Goal: Task Accomplishment & Management: Complete application form

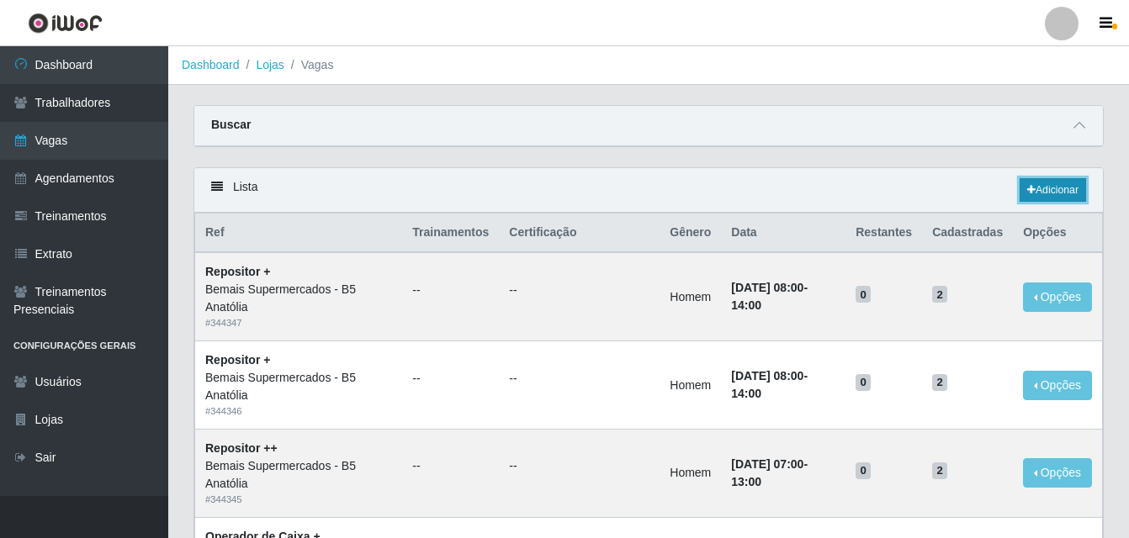
click at [1069, 187] on link "Adicionar" at bounding box center [1052, 190] width 66 height 24
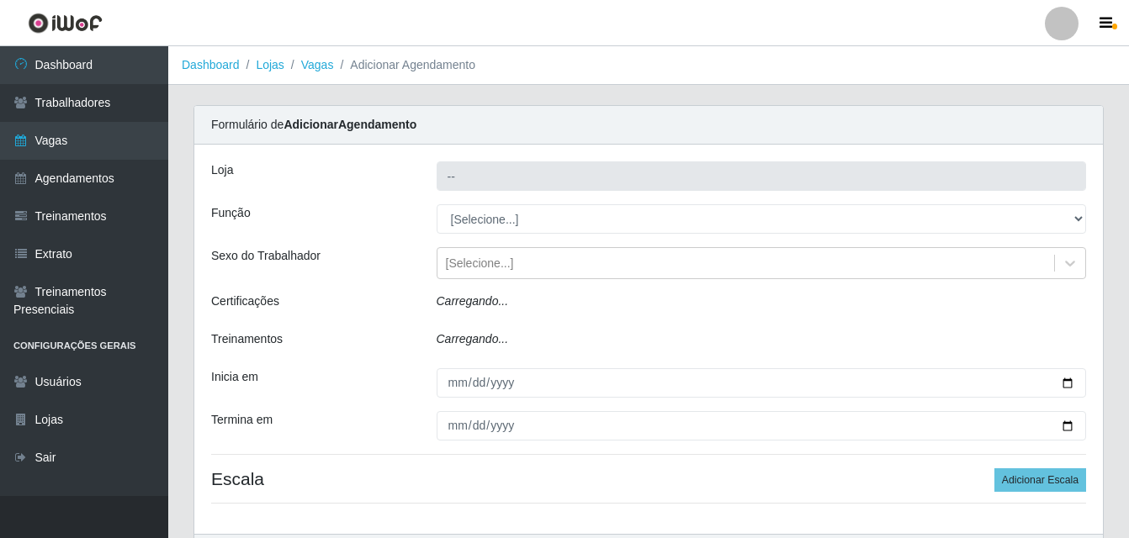
type input "Bemais Supermercados - B5 Anatólia"
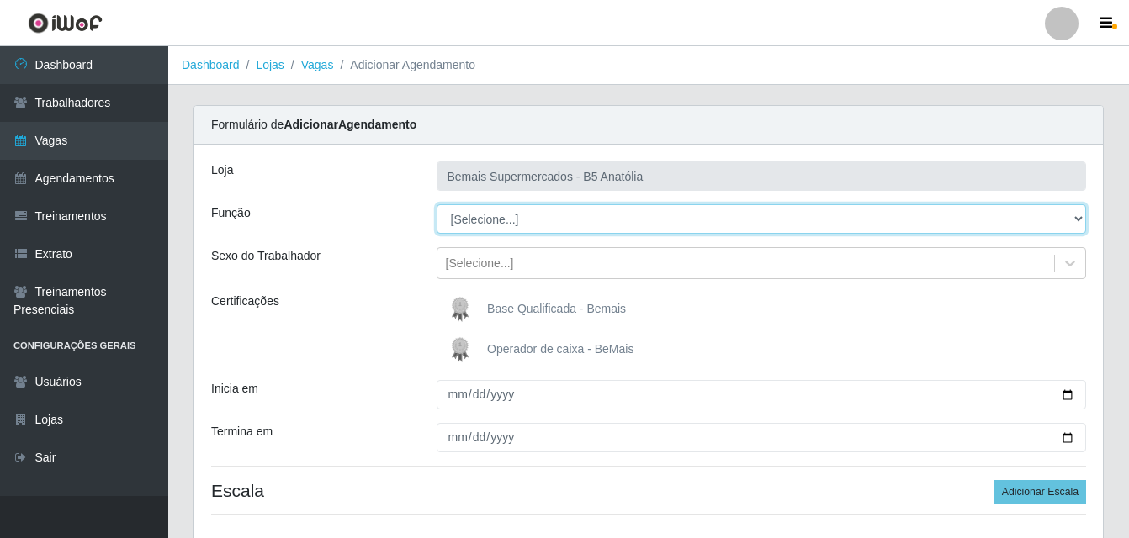
drag, startPoint x: 1076, startPoint y: 217, endPoint x: 1034, endPoint y: 226, distance: 43.1
click at [1076, 217] on select "[Selecione...] ASG ASG + ASG ++ Auxiliar de Estacionamento Auxiliar de Estacion…" at bounding box center [762, 218] width 650 height 29
select select "72"
click at [437, 204] on select "[Selecione...] ASG ASG + ASG ++ Auxiliar de Estacionamento Auxiliar de Estacion…" at bounding box center [762, 218] width 650 height 29
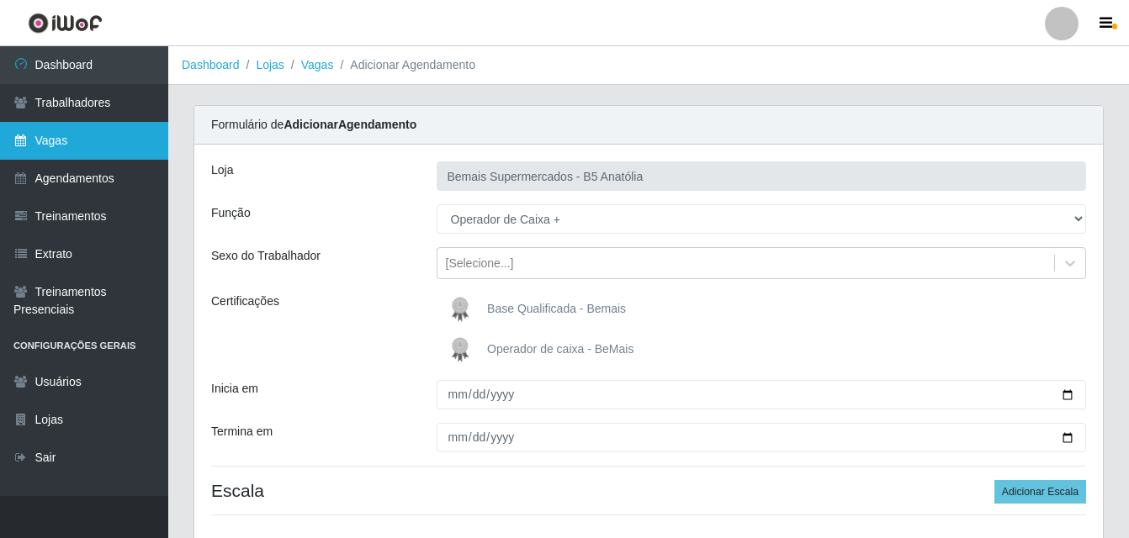
click at [77, 136] on link "Vagas" at bounding box center [84, 141] width 168 height 38
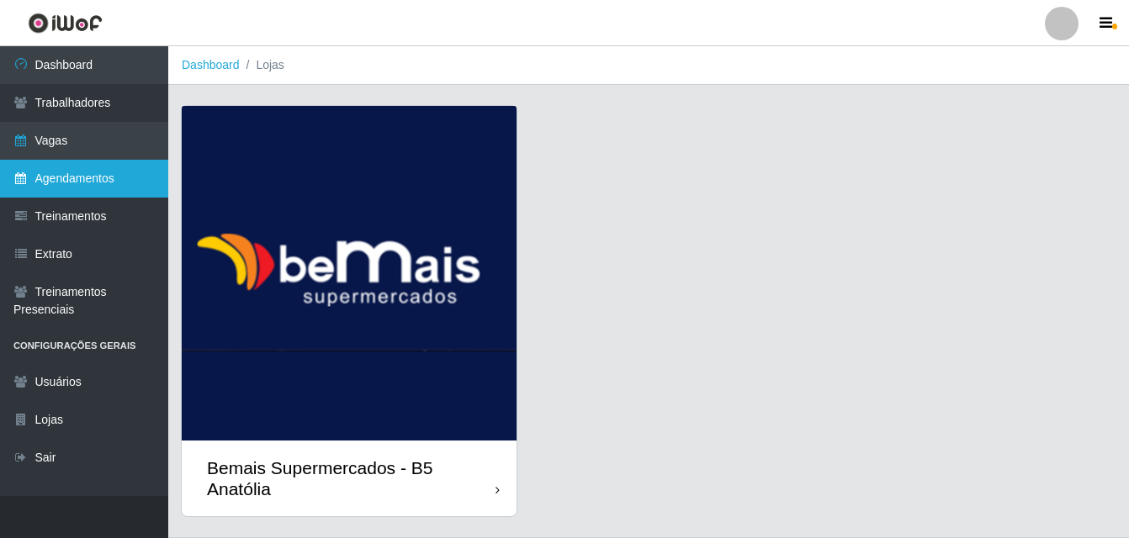
click at [77, 174] on link "Agendamentos" at bounding box center [84, 179] width 168 height 38
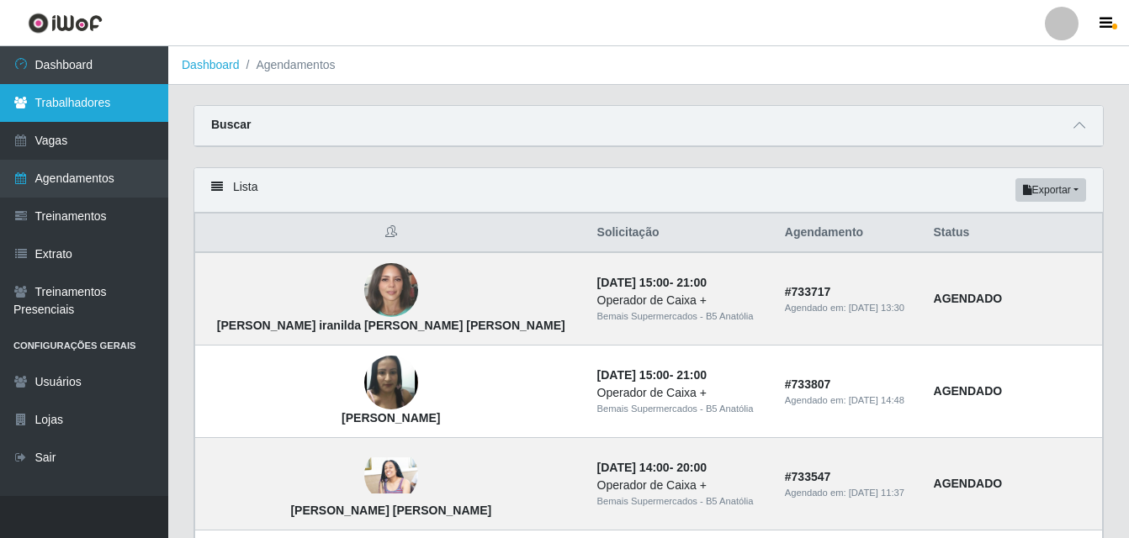
click at [93, 109] on link "Trabalhadores" at bounding box center [84, 103] width 168 height 38
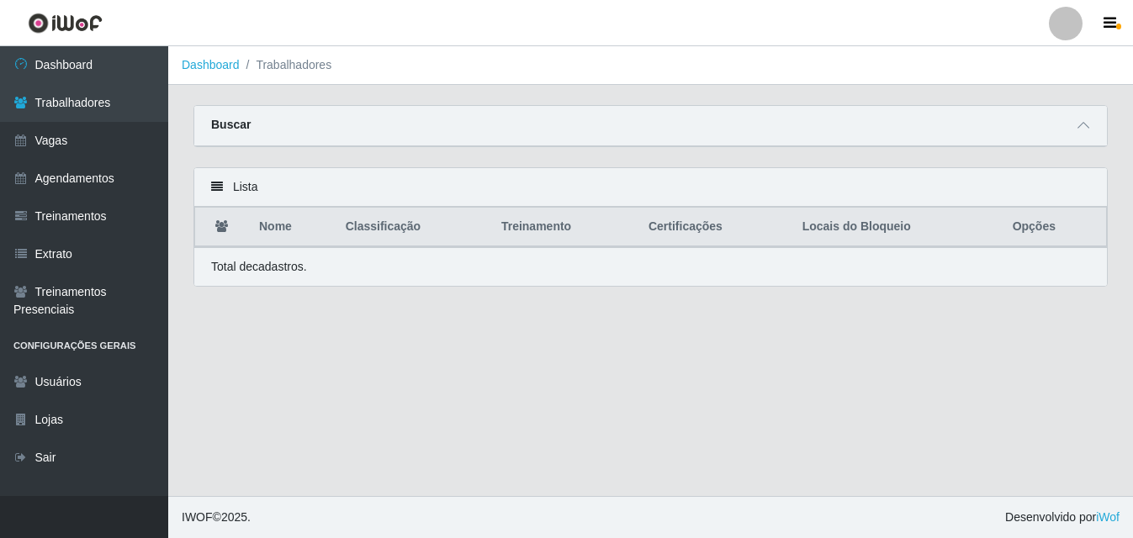
click at [221, 189] on icon at bounding box center [217, 187] width 12 height 12
click at [220, 189] on icon at bounding box center [217, 187] width 12 height 12
click at [54, 143] on link "Vagas" at bounding box center [84, 141] width 168 height 38
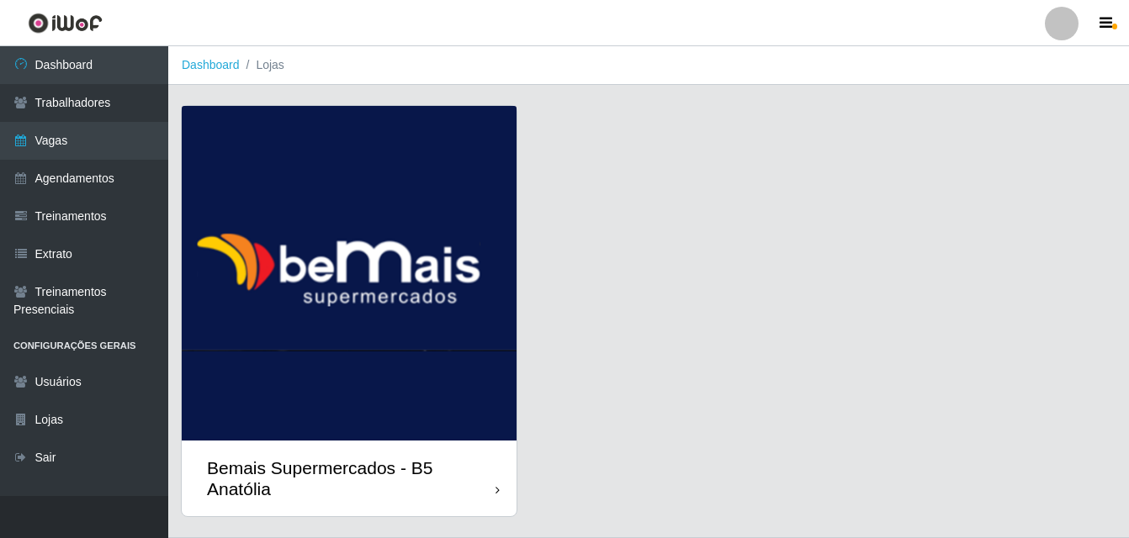
click at [494, 495] on div "Bemais Supermercados - B5 Anatólia" at bounding box center [351, 479] width 289 height 42
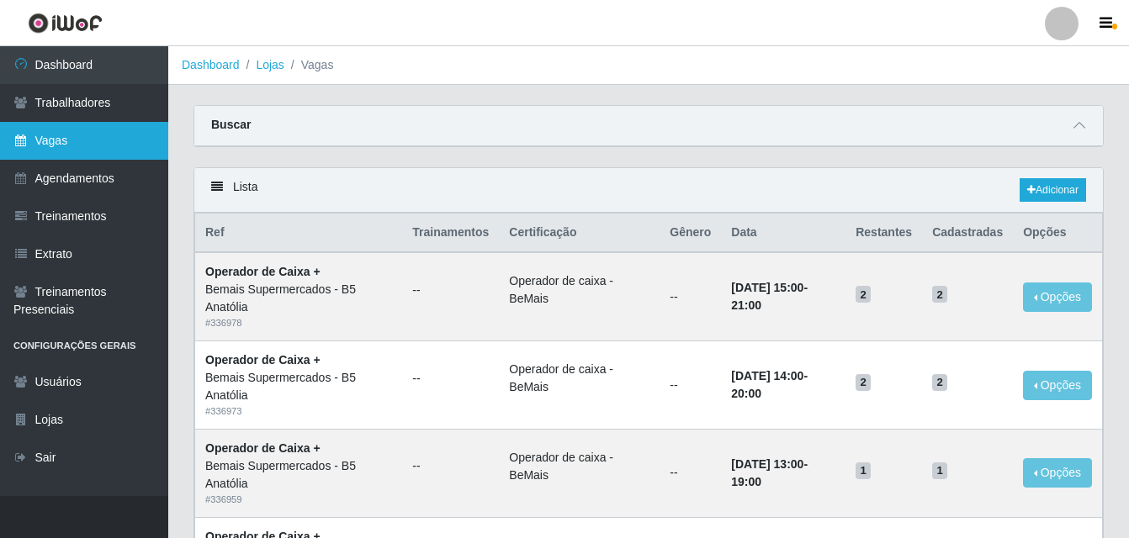
click at [81, 144] on link "Vagas" at bounding box center [84, 141] width 168 height 38
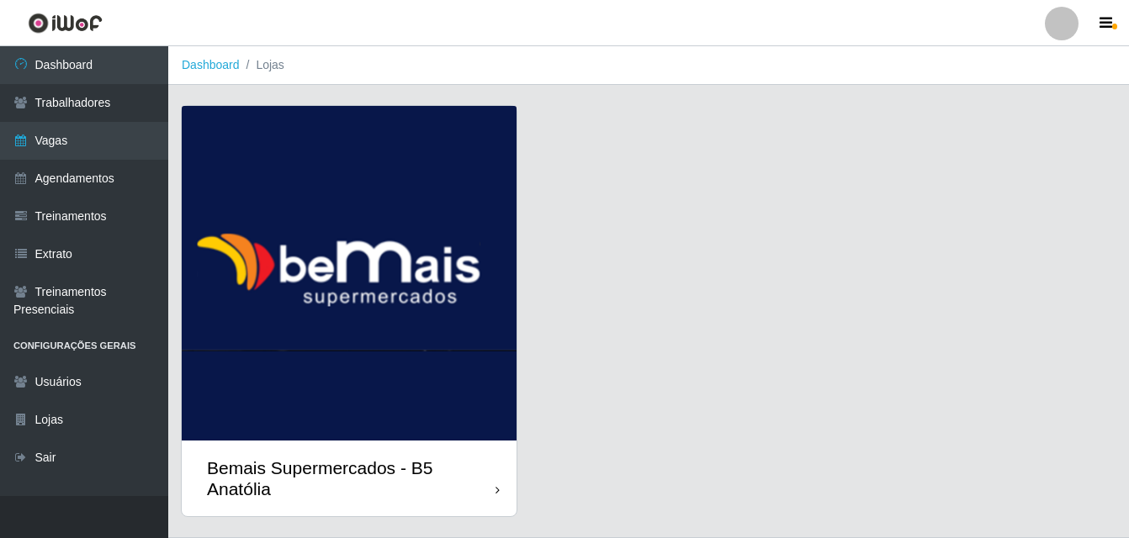
click at [499, 490] on icon at bounding box center [497, 491] width 4 height 12
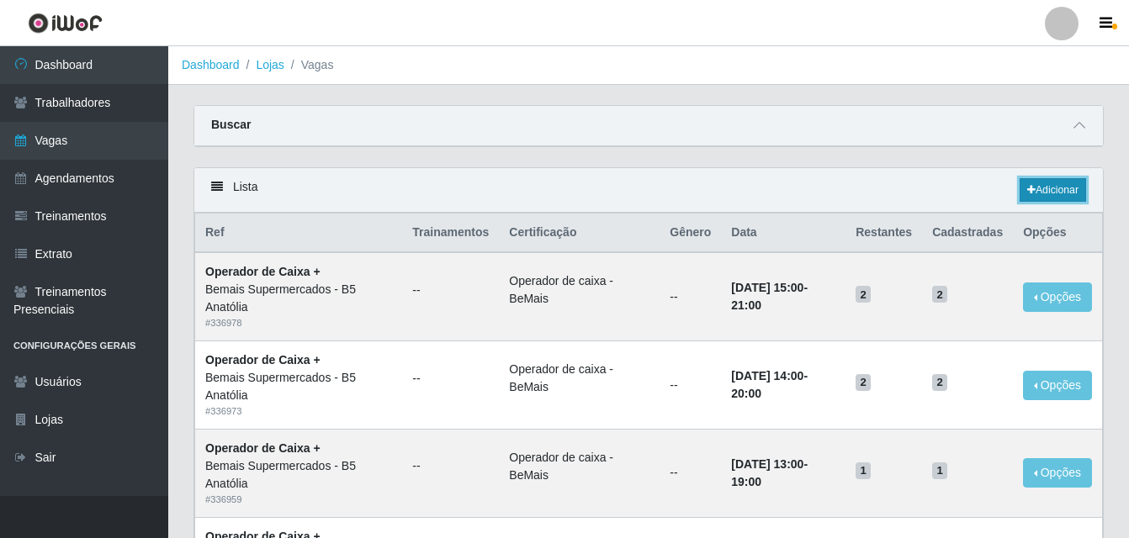
click at [1052, 196] on link "Adicionar" at bounding box center [1052, 190] width 66 height 24
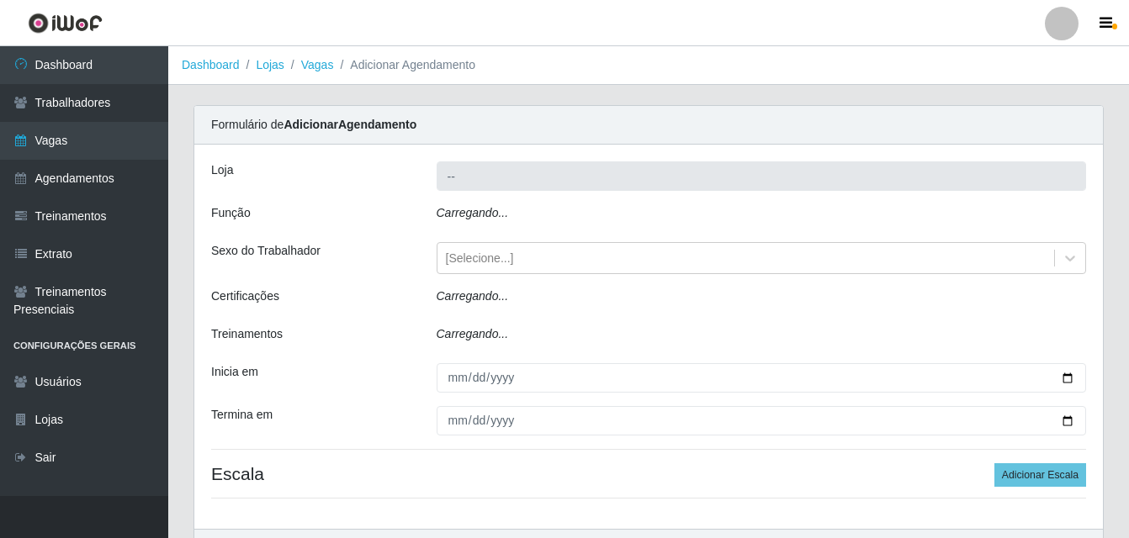
type input "Bemais Supermercados - B5 Anatólia"
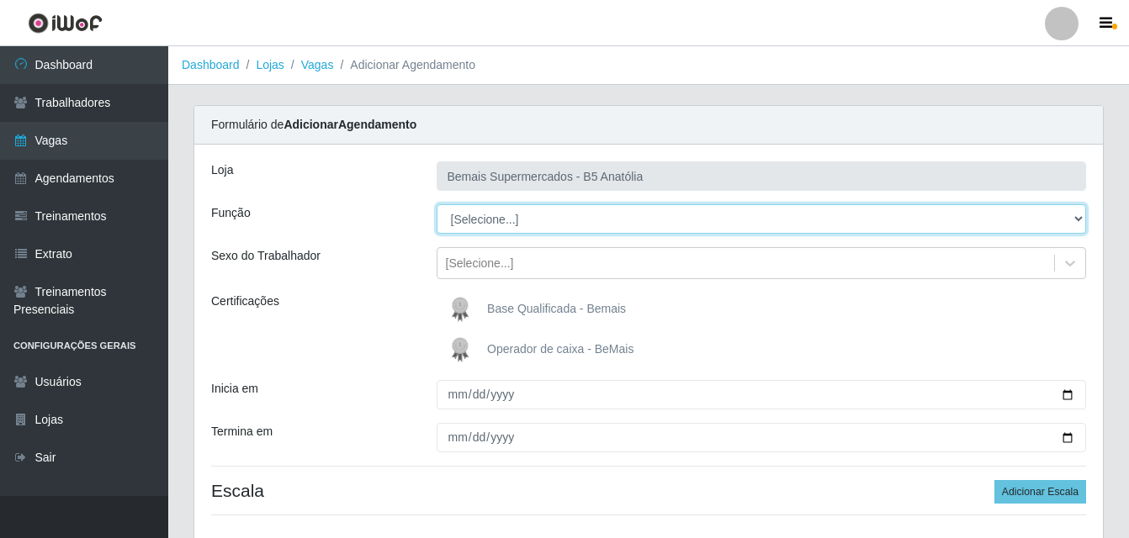
drag, startPoint x: 1077, startPoint y: 216, endPoint x: 1066, endPoint y: 227, distance: 15.5
click at [1077, 216] on select "[Selecione...] ASG ASG + ASG ++ Auxiliar de Estacionamento Auxiliar de Estacion…" at bounding box center [762, 218] width 650 height 29
select select "72"
click at [437, 204] on select "[Selecione...] ASG ASG + ASG ++ Auxiliar de Estacionamento Auxiliar de Estacion…" at bounding box center [762, 218] width 650 height 29
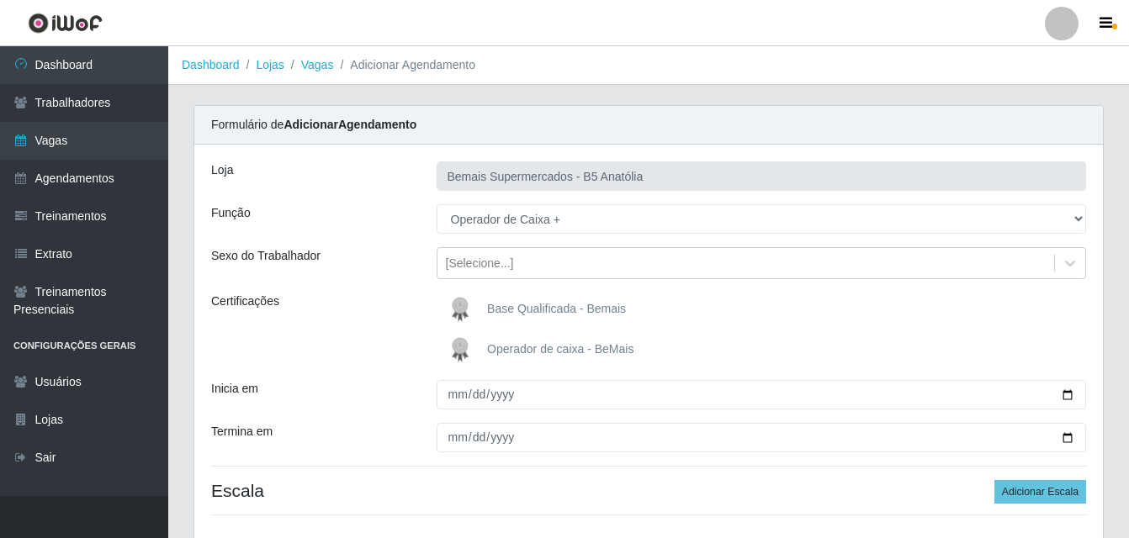
click at [554, 351] on span "Operador de caixa - BeMais" at bounding box center [560, 348] width 146 height 13
click at [0, 0] on input "Operador de caixa - BeMais" at bounding box center [0, 0] width 0 height 0
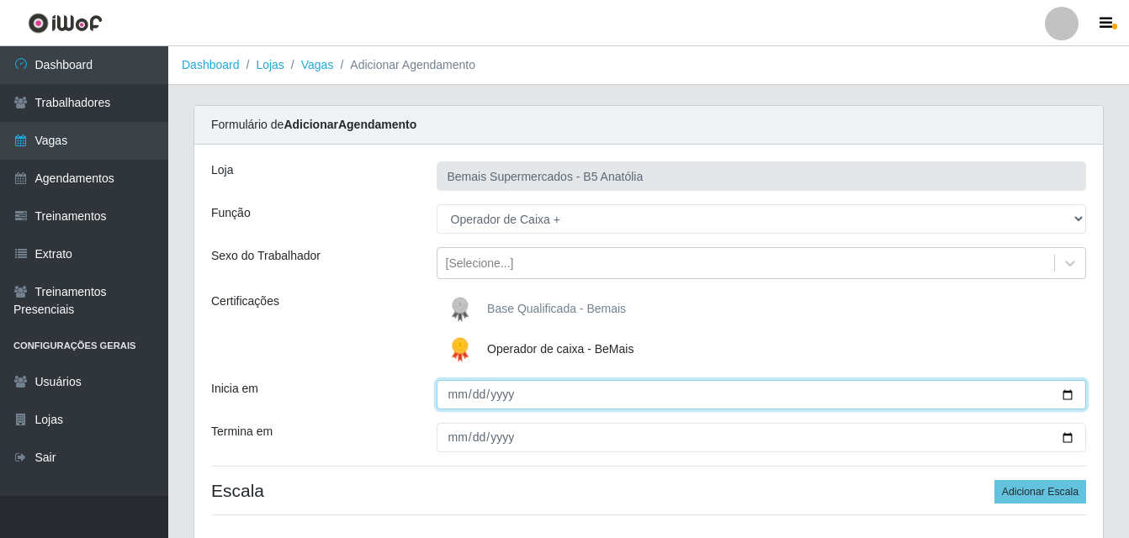
click at [454, 400] on input "Inicia em" at bounding box center [762, 394] width 650 height 29
click at [1067, 397] on input "Inicia em" at bounding box center [762, 394] width 650 height 29
type input "[DATE]"
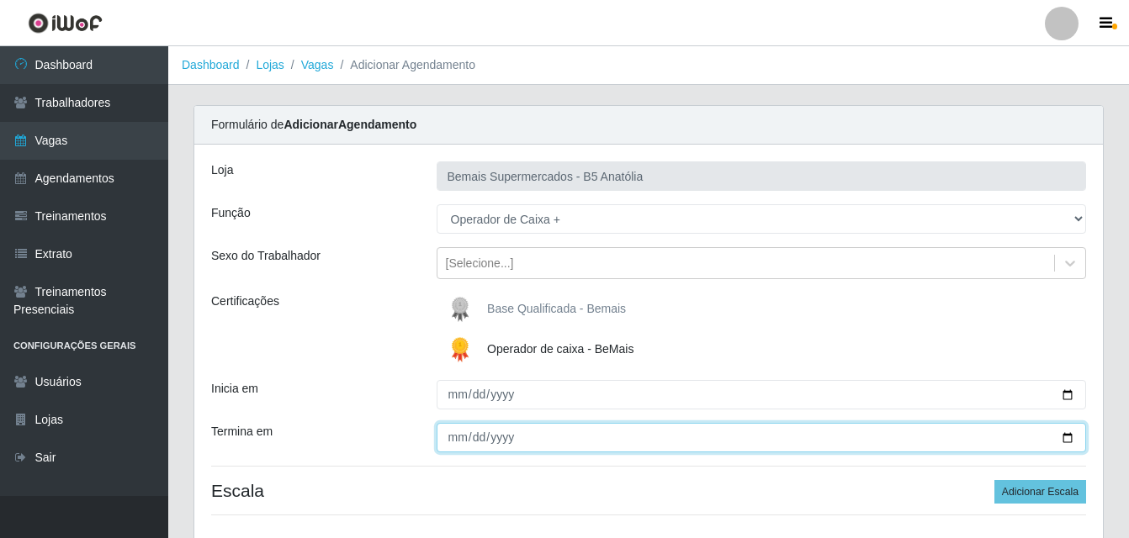
drag, startPoint x: 1069, startPoint y: 438, endPoint x: 933, endPoint y: 419, distance: 137.6
click at [1068, 438] on input "Termina em" at bounding box center [762, 437] width 650 height 29
type input "[DATE]"
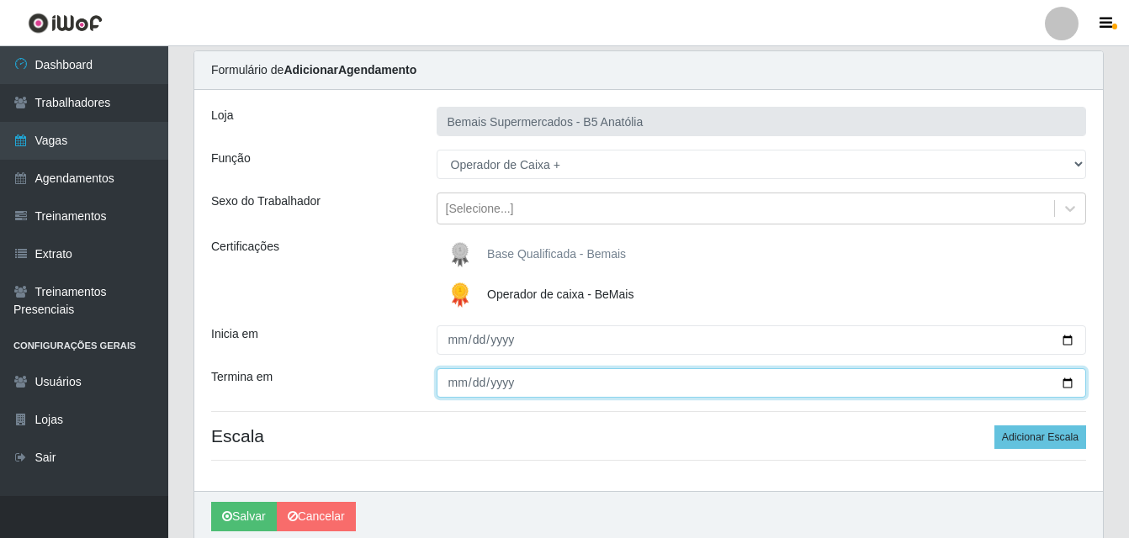
scroll to position [121, 0]
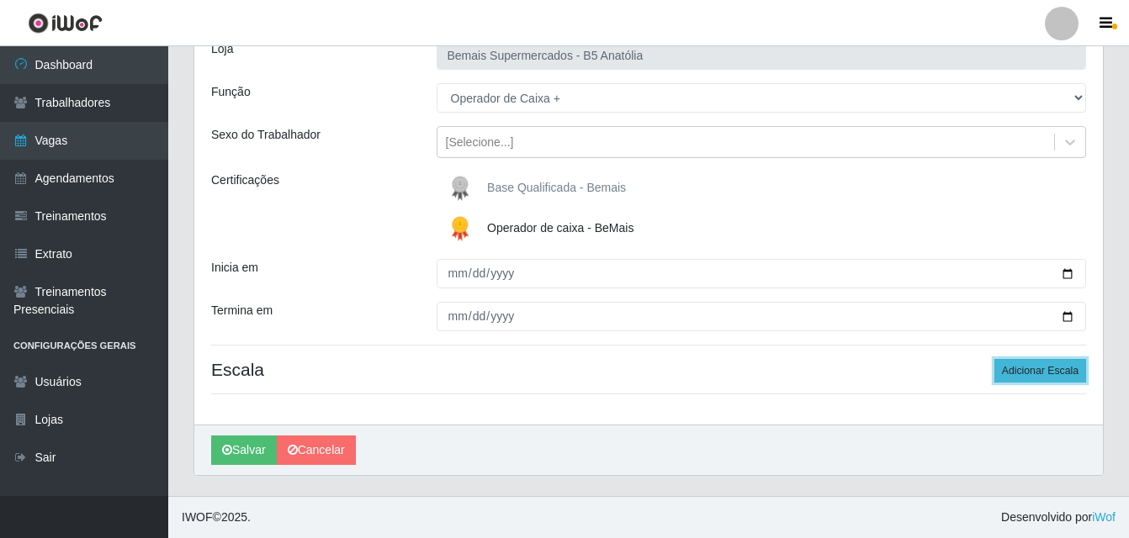
click at [1042, 370] on button "Adicionar Escala" at bounding box center [1040, 371] width 92 height 24
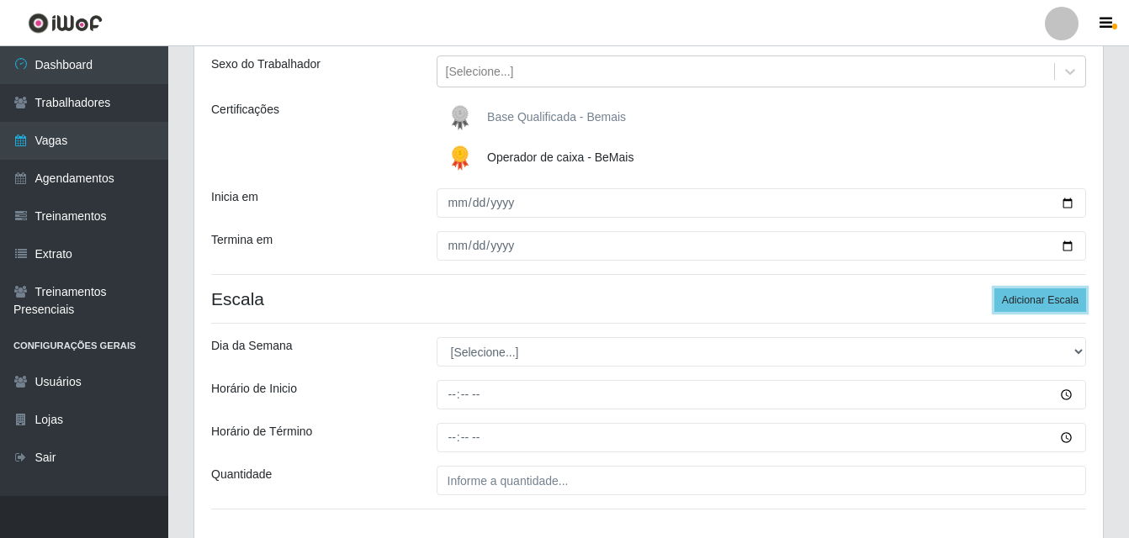
scroll to position [289, 0]
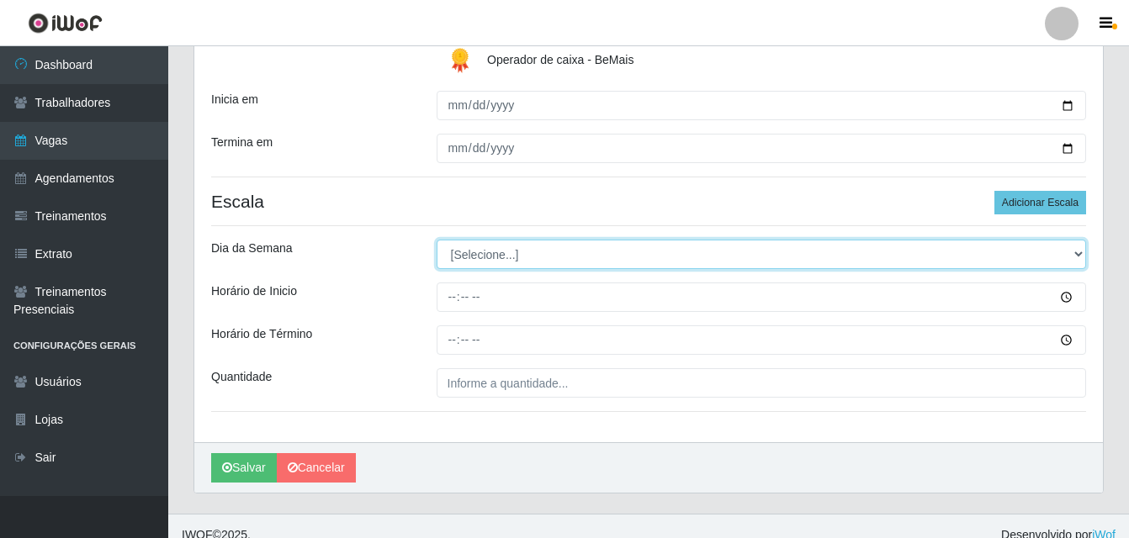
drag, startPoint x: 1077, startPoint y: 254, endPoint x: 1011, endPoint y: 267, distance: 66.8
click at [1077, 254] on select "[Selecione...] Segunda Terça Quarta Quinta Sexta Sábado Domingo" at bounding box center [762, 254] width 650 height 29
select select "2"
click at [437, 240] on select "[Selecione...] Segunda Terça Quarta Quinta Sexta Sábado Domingo" at bounding box center [762, 254] width 650 height 29
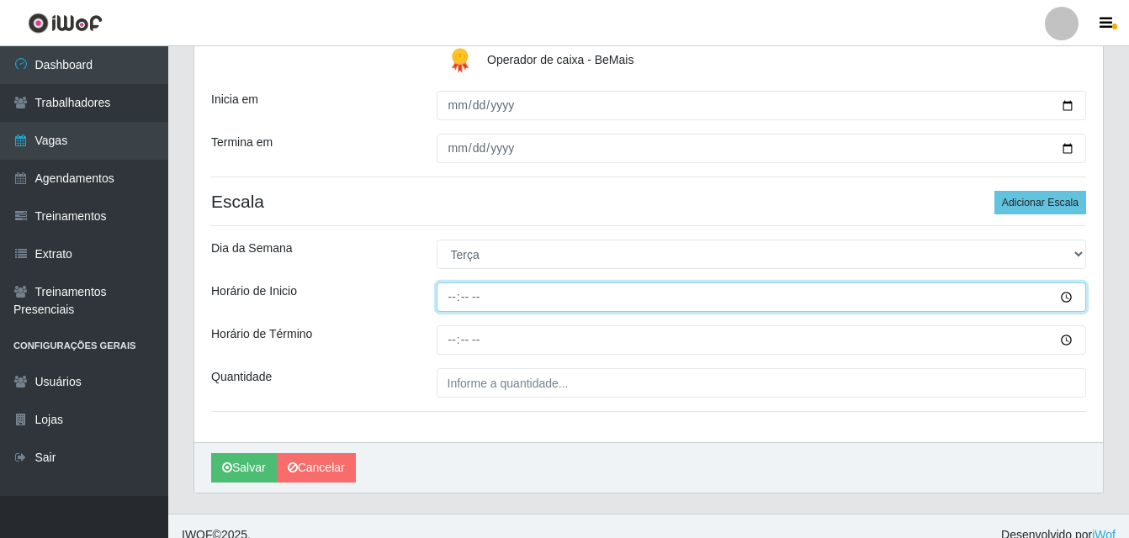
click at [450, 304] on input "Horário de Inicio" at bounding box center [762, 297] width 650 height 29
type input "03:00"
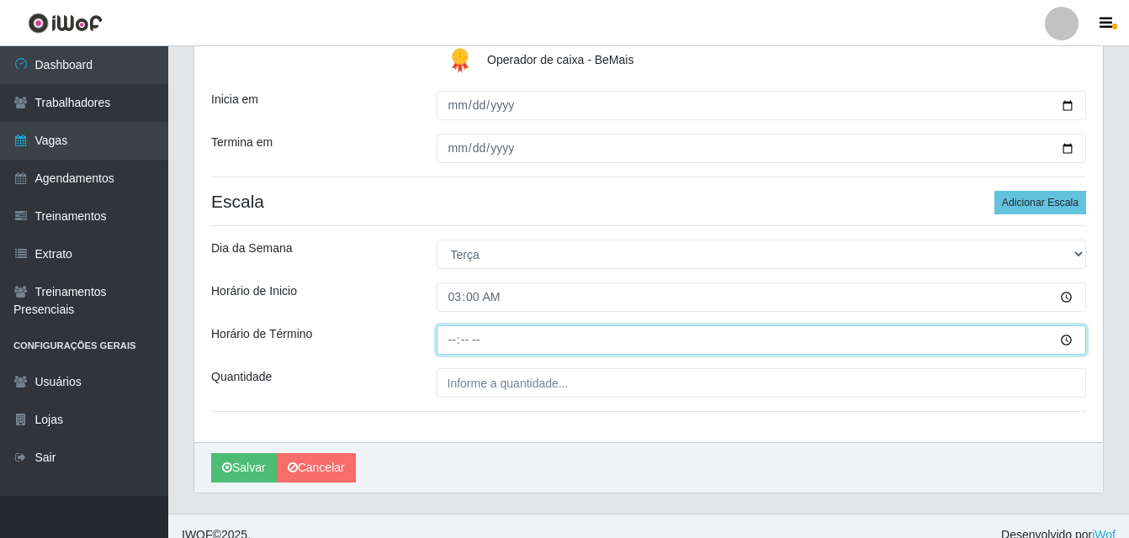
click at [449, 338] on input "Horário de Término" at bounding box center [762, 340] width 650 height 29
type input "15:00"
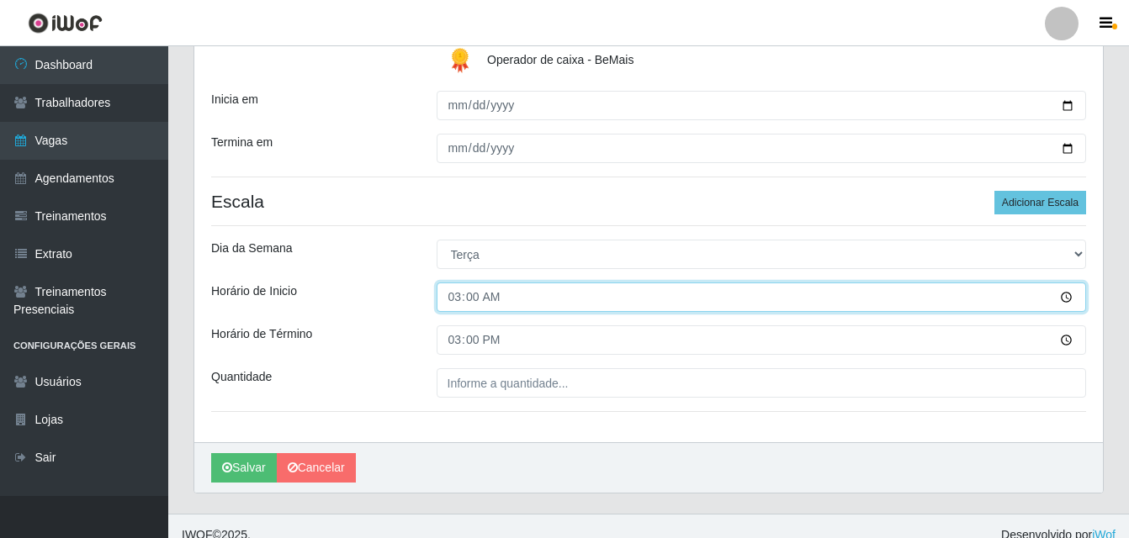
click at [448, 302] on input "03:00" at bounding box center [762, 297] width 650 height 29
type input "15:00"
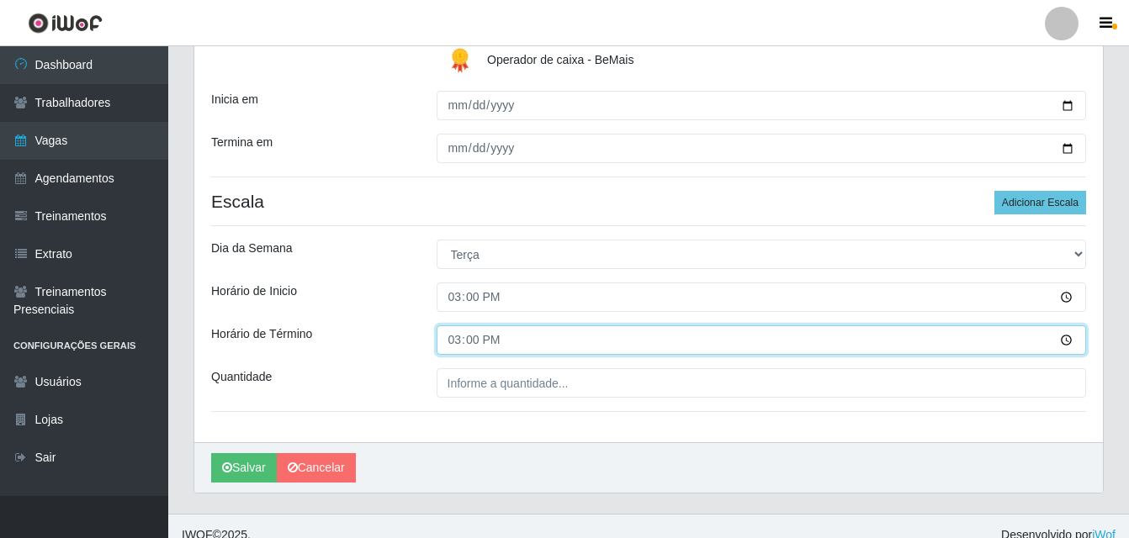
click at [460, 342] on input "15:00" at bounding box center [762, 340] width 650 height 29
type input "21:00"
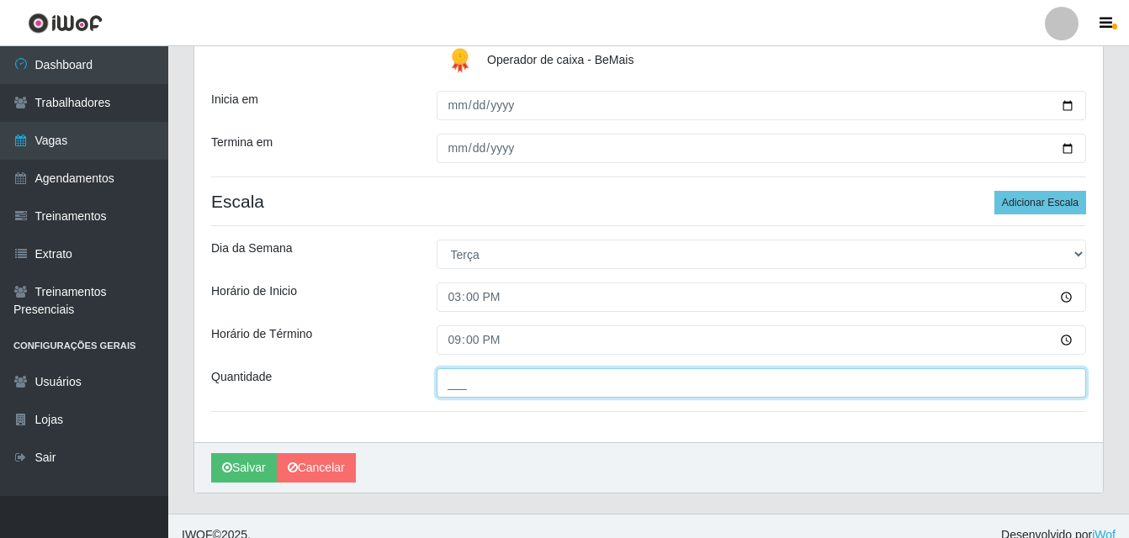
click at [471, 382] on input "___" at bounding box center [762, 382] width 650 height 29
type input "02_"
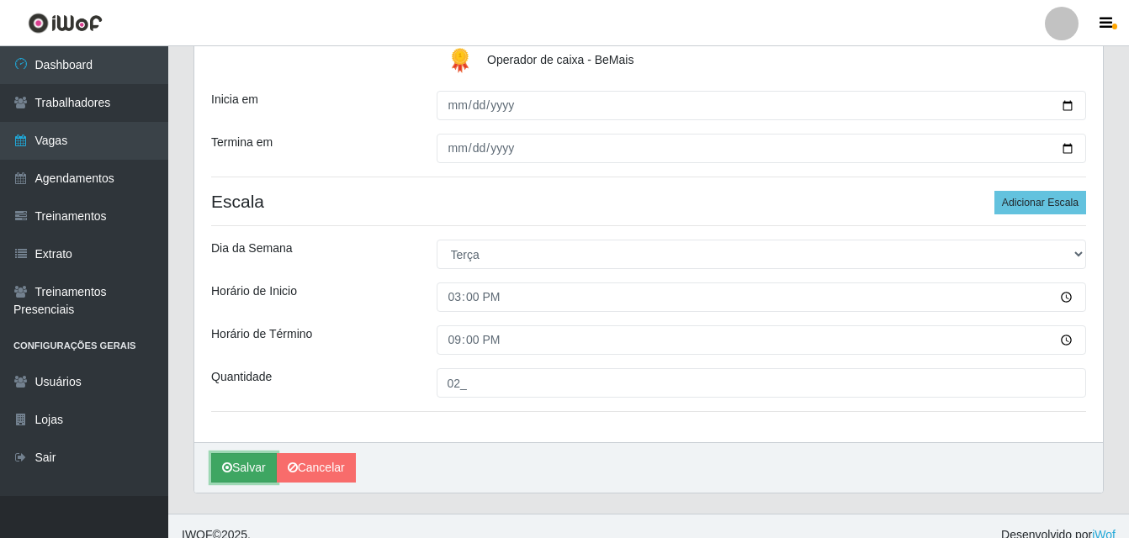
click at [250, 461] on button "Salvar" at bounding box center [244, 467] width 66 height 29
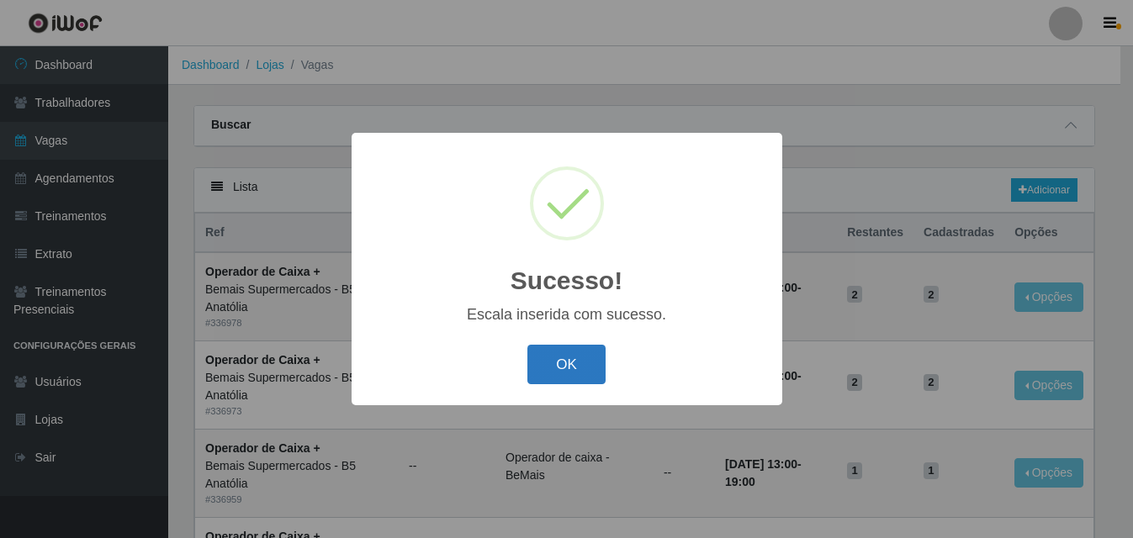
click at [589, 373] on button "OK" at bounding box center [566, 365] width 78 height 40
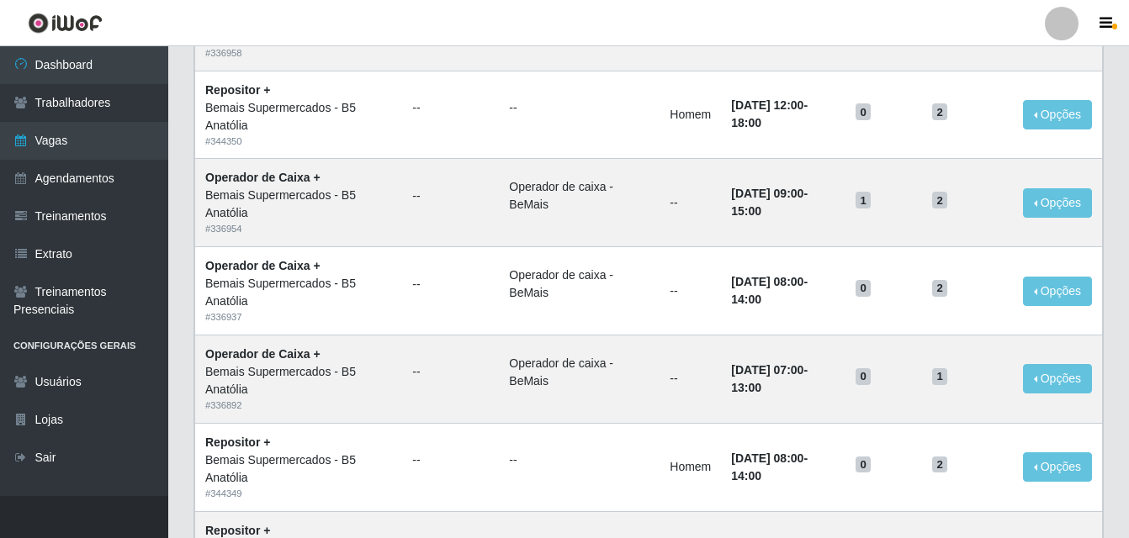
scroll to position [1152, 0]
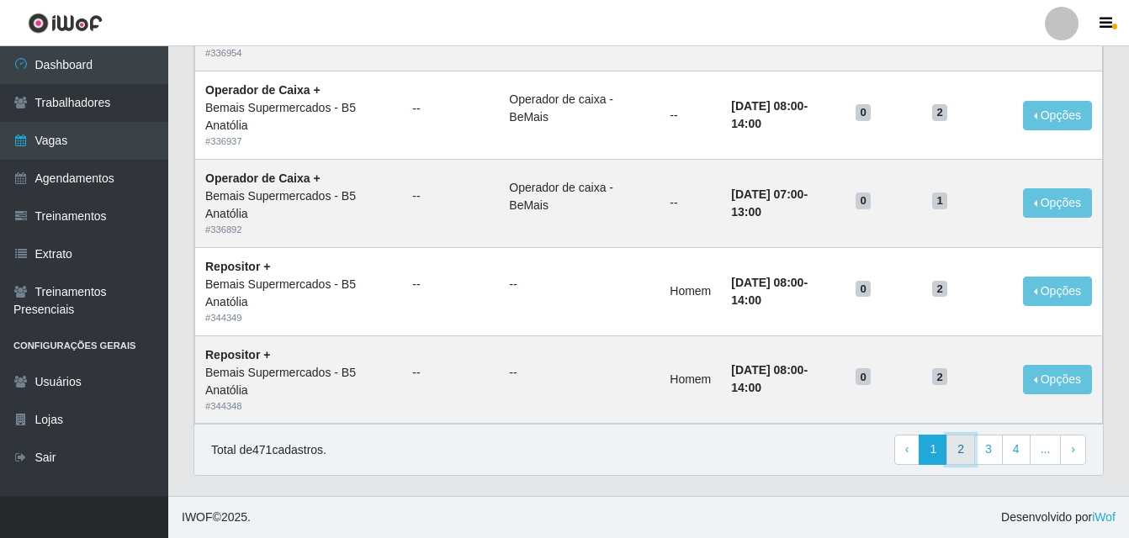
click at [966, 454] on link "2" at bounding box center [960, 450] width 29 height 30
